Goal: Task Accomplishment & Management: Manage account settings

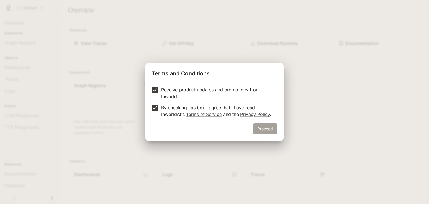
click at [260, 127] on button "Proceed" at bounding box center [265, 128] width 24 height 11
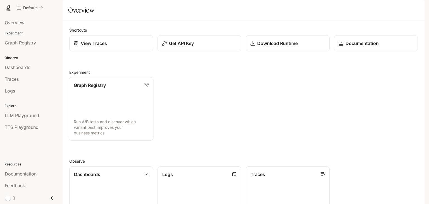
click at [131, 119] on link "Graph Registry Run A/B tests and discover which variant best improves your busi…" at bounding box center [111, 108] width 85 height 63
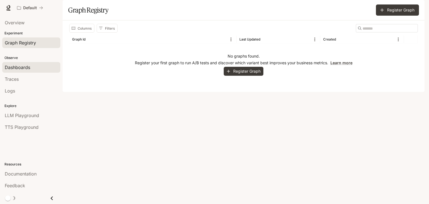
click at [32, 70] on link "Dashboards" at bounding box center [31, 67] width 58 height 11
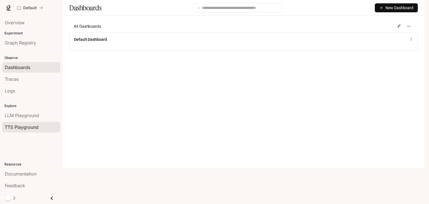
click at [27, 124] on span "TTS Playground" at bounding box center [22, 127] width 34 height 7
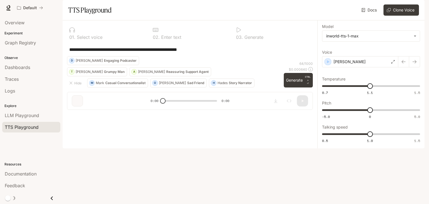
drag, startPoint x: 428, startPoint y: 34, endPoint x: 428, endPoint y: 65, distance: 31.3
click at [428, 65] on div "**********" at bounding box center [214, 102] width 429 height 204
click at [416, 7] on img "button" at bounding box center [416, 8] width 8 height 8
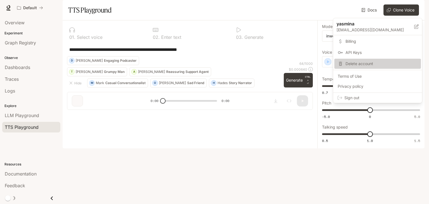
click at [397, 62] on span "Delete account" at bounding box center [381, 64] width 72 height 6
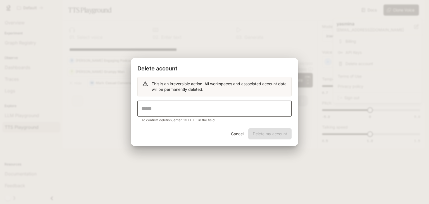
click at [265, 109] on input "text" at bounding box center [214, 109] width 154 height 16
type input "******"
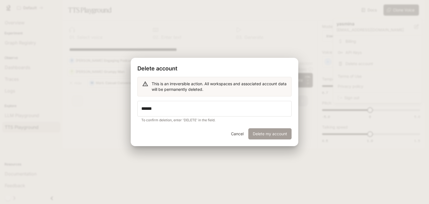
click at [265, 132] on button "Delete my account" at bounding box center [269, 133] width 43 height 11
